Goal: Information Seeking & Learning: Learn about a topic

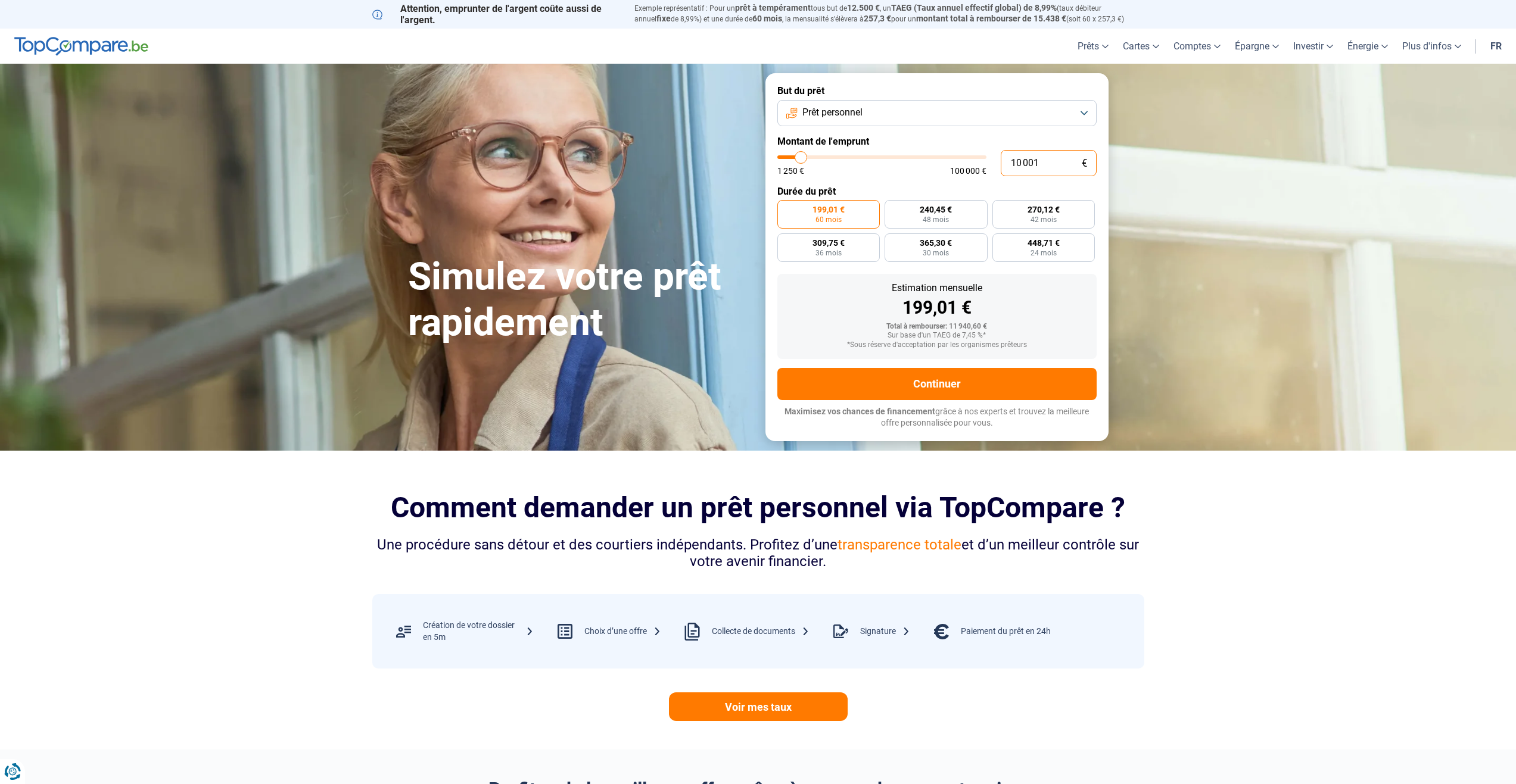
drag, startPoint x: 1053, startPoint y: 162, endPoint x: 961, endPoint y: 166, distance: 92.1
click at [961, 166] on div "10 001 € 1 250 € 100 000 €" at bounding box center [937, 162] width 319 height 26
type input "1"
type input "1250"
type input "11"
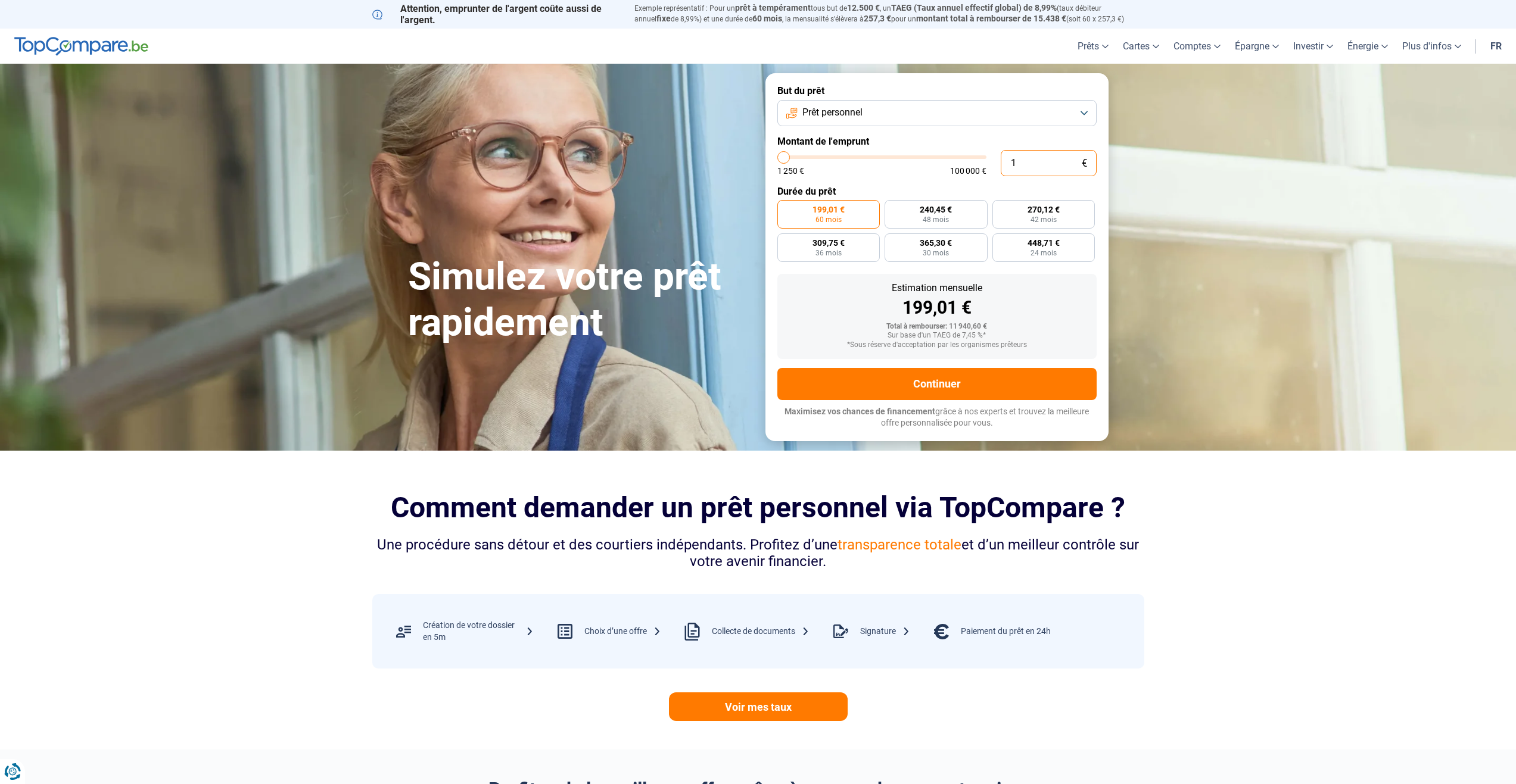
type input "1250"
type input "110"
type input "1250"
type input "1 100"
type input "1250"
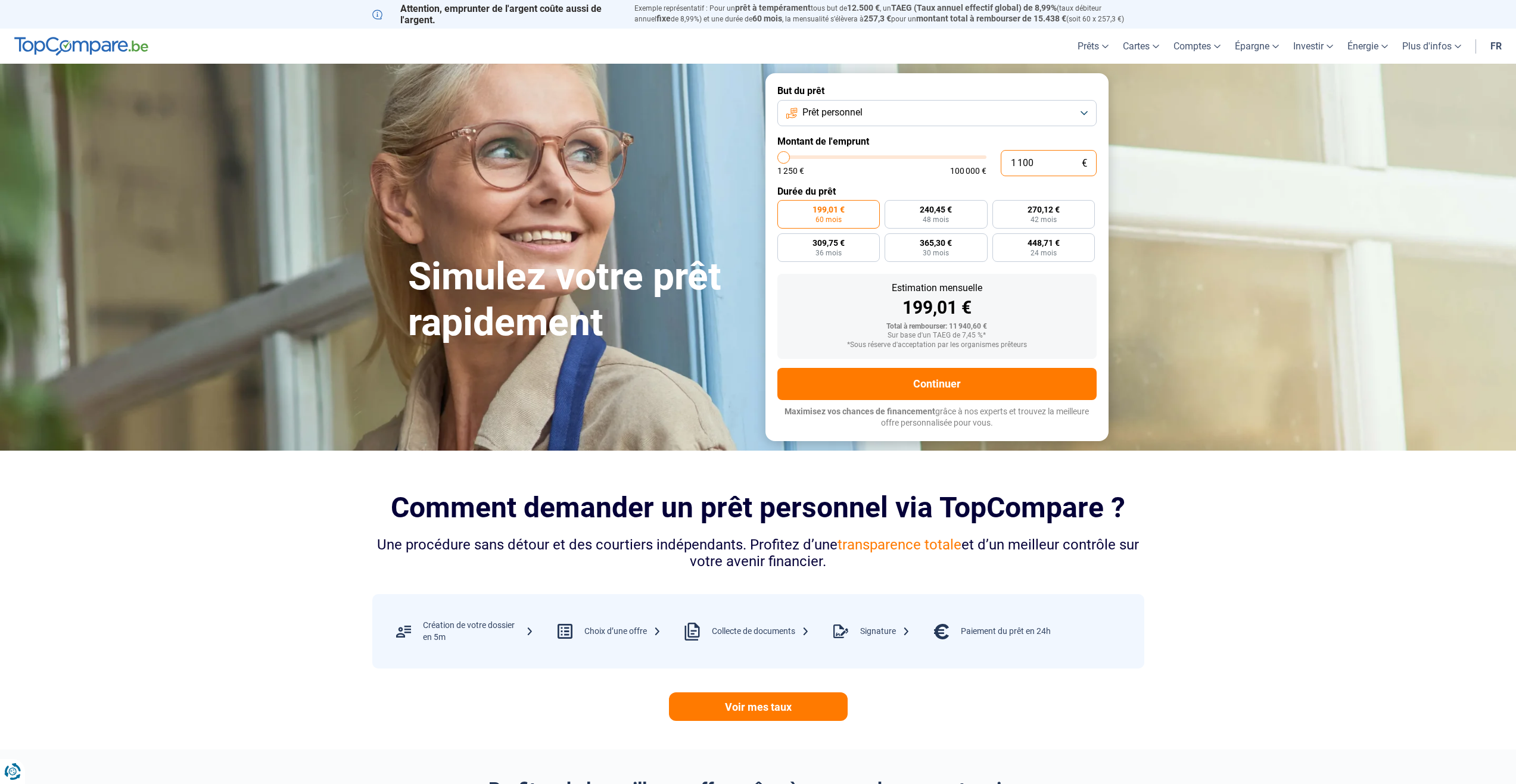
type input "11 000"
type input "11000"
type input "11 000"
click at [1025, 247] on label "493,53 € 24 mois" at bounding box center [1044, 247] width 103 height 29
click at [1000, 241] on input "493,53 € 24 mois" at bounding box center [996, 236] width 8 height 8
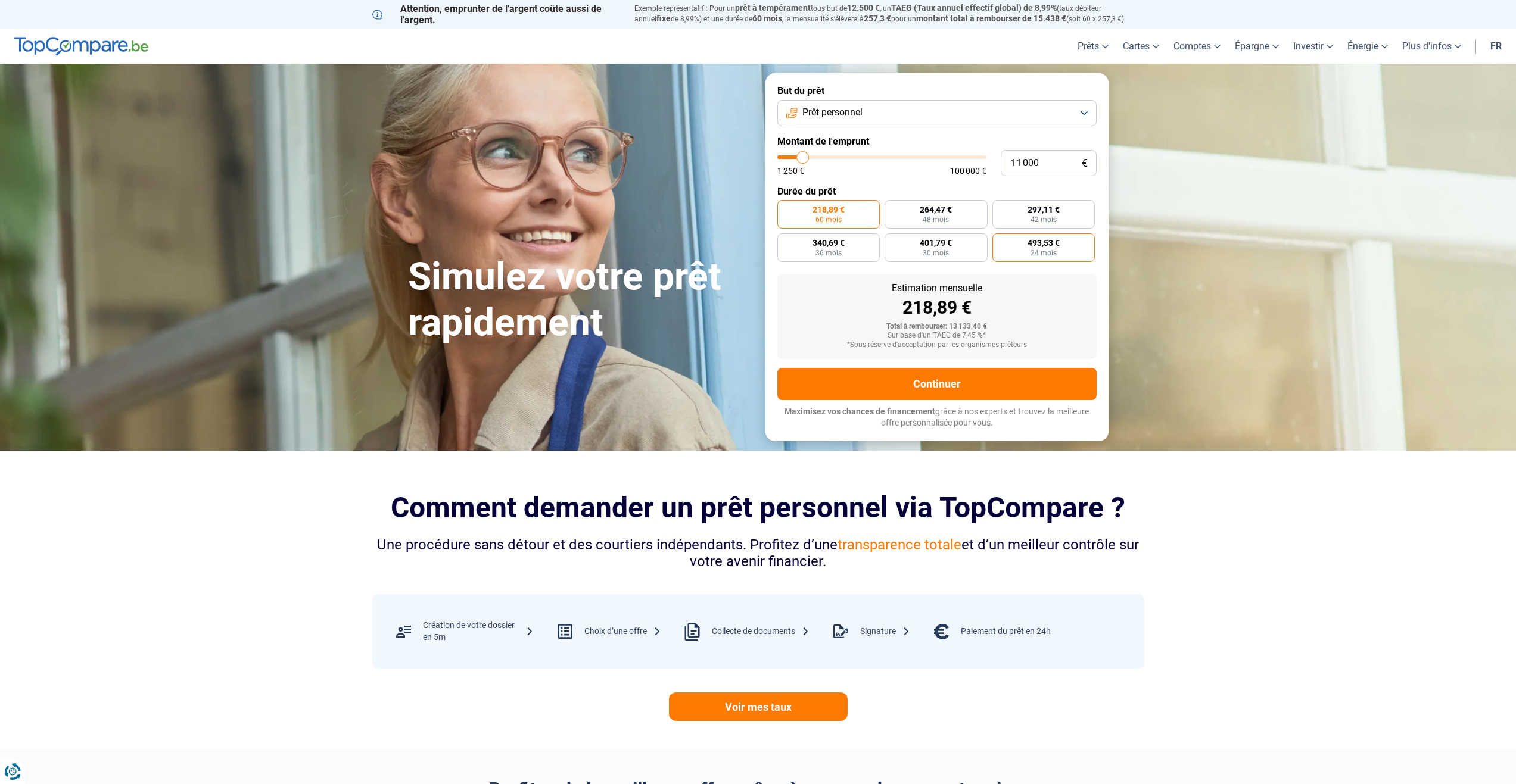
radio input "true"
